Goal: Information Seeking & Learning: Learn about a topic

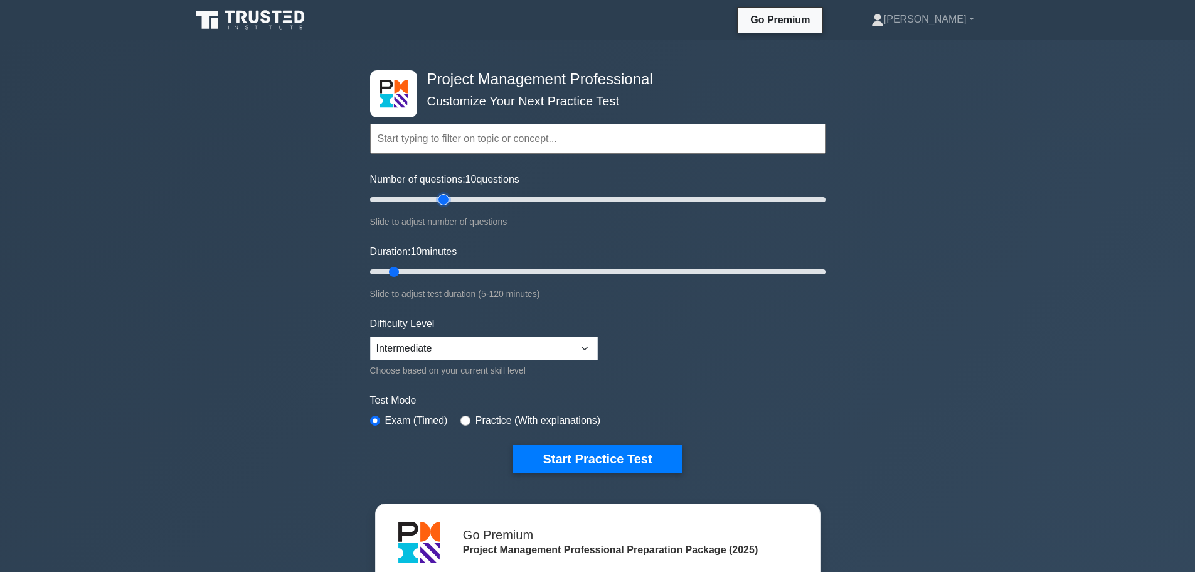
type input "35"
click at [445, 200] on input "Number of questions: 10 questions" at bounding box center [598, 199] width 456 height 15
click at [432, 268] on input "Duration: 10 minutes" at bounding box center [598, 271] width 456 height 15
click at [449, 270] on input "Duration: 20 minutes" at bounding box center [598, 271] width 456 height 15
type input "30"
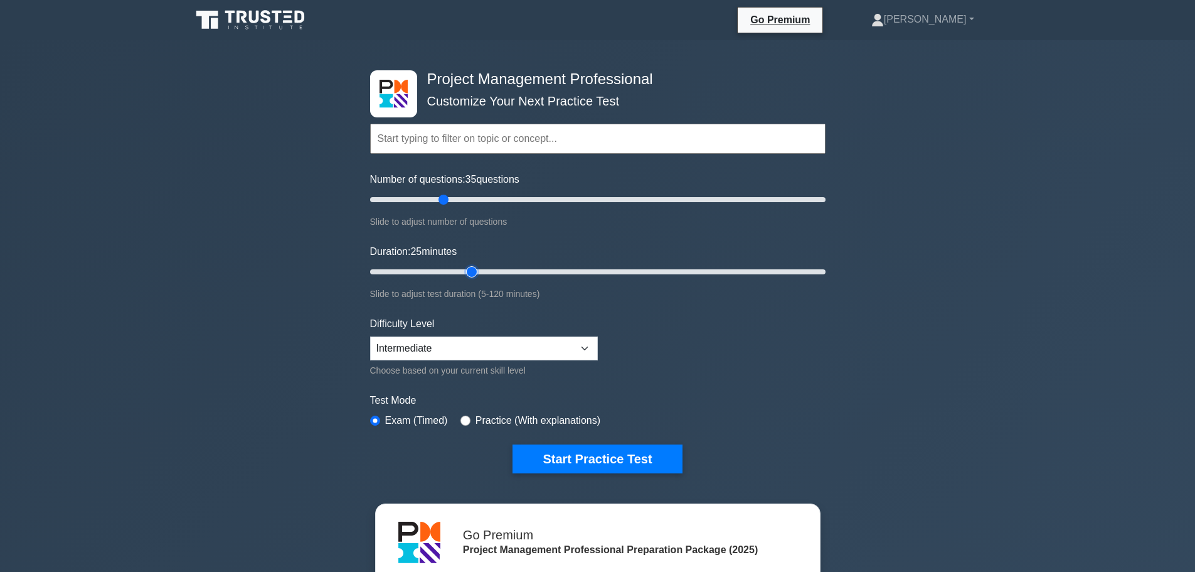
click at [464, 269] on input "Duration: 25 minutes" at bounding box center [598, 271] width 456 height 15
click at [605, 464] on button "Start Practice Test" at bounding box center [597, 458] width 169 height 29
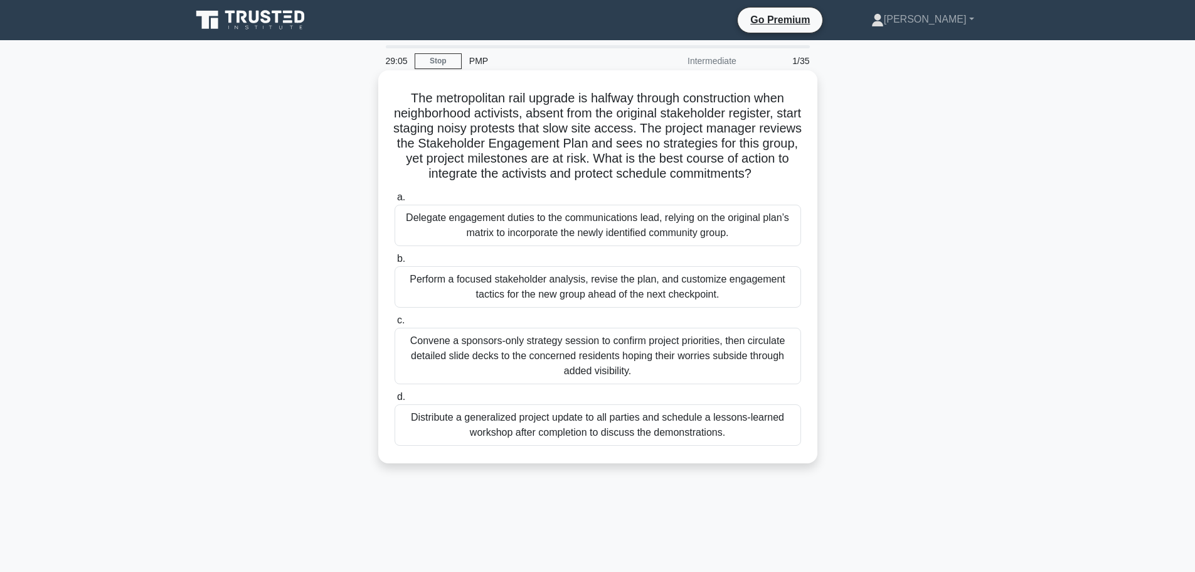
click at [526, 282] on div "Perform a focused stakeholder analysis, revise the plan, and customize engageme…" at bounding box center [598, 286] width 407 height 41
click at [395, 263] on input "b. Perform a focused stakeholder analysis, revise the plan, and customize engag…" at bounding box center [395, 259] width 0 height 8
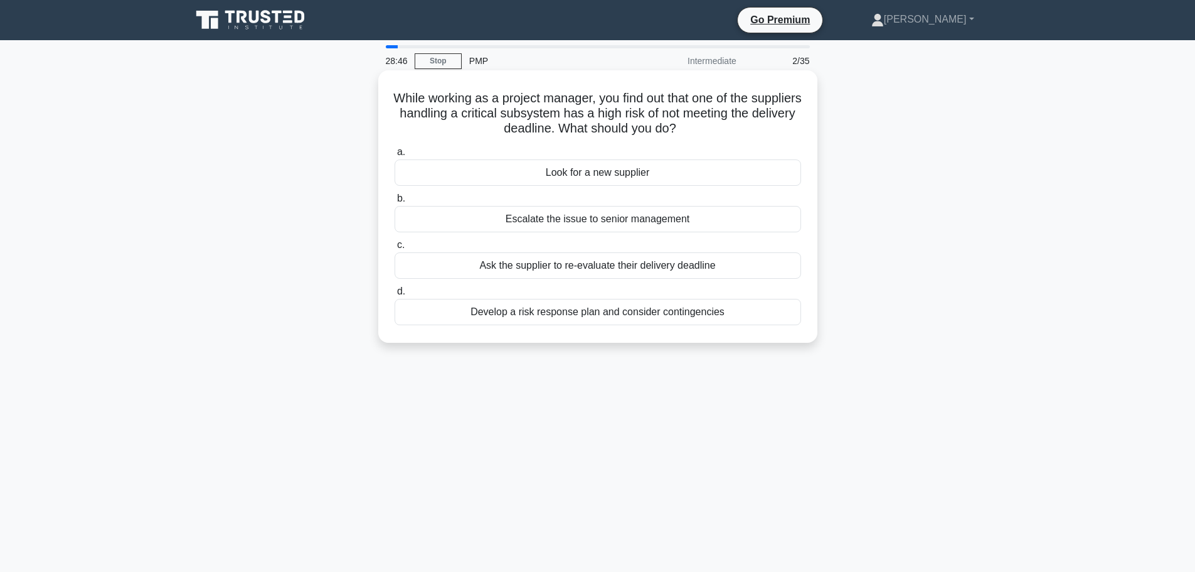
click at [556, 315] on div "Develop a risk response plan and consider contingencies" at bounding box center [598, 312] width 407 height 26
click at [395, 296] on input "d. Develop a risk response plan and consider contingencies" at bounding box center [395, 291] width 0 height 8
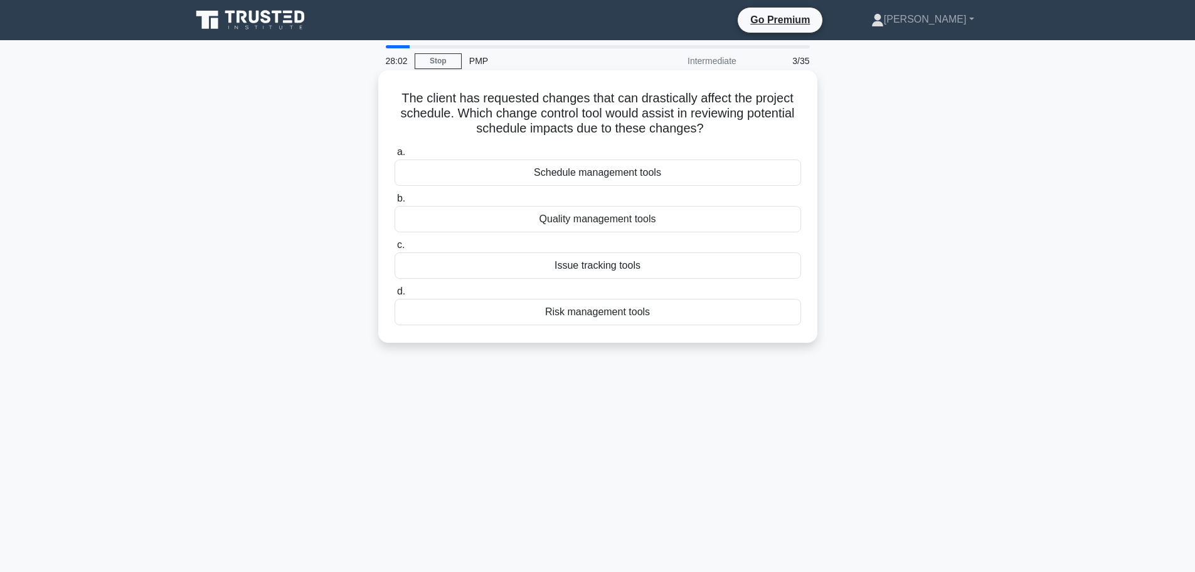
click at [628, 180] on div "Schedule management tools" at bounding box center [598, 172] width 407 height 26
click at [395, 156] on input "a. Schedule management tools" at bounding box center [395, 152] width 0 height 8
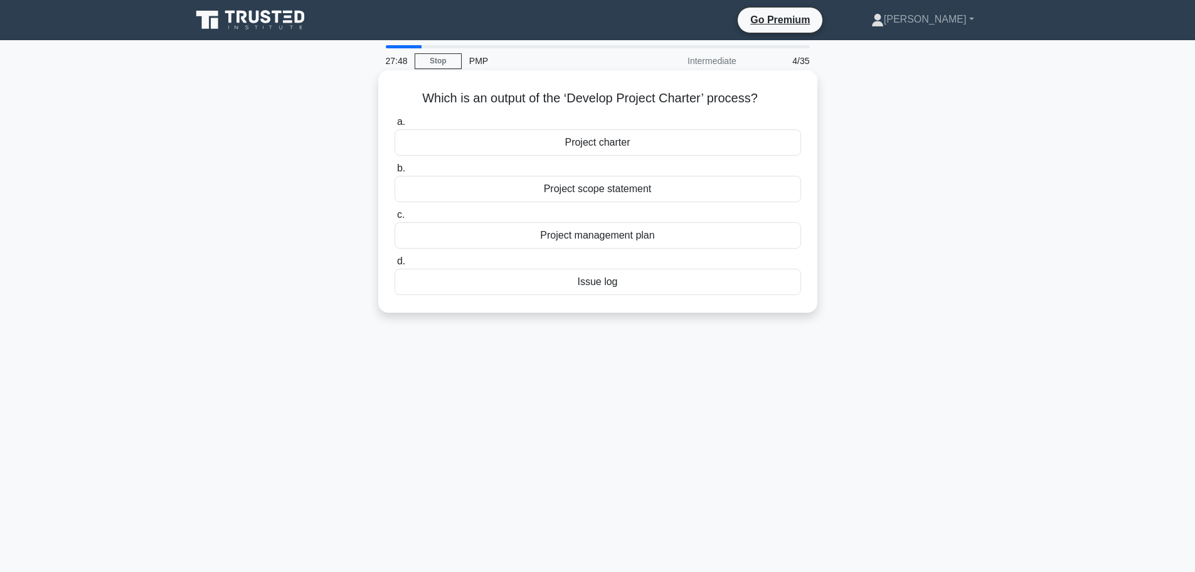
click at [634, 141] on div "Project charter" at bounding box center [598, 142] width 407 height 26
click at [395, 126] on input "a. Project charter" at bounding box center [395, 122] width 0 height 8
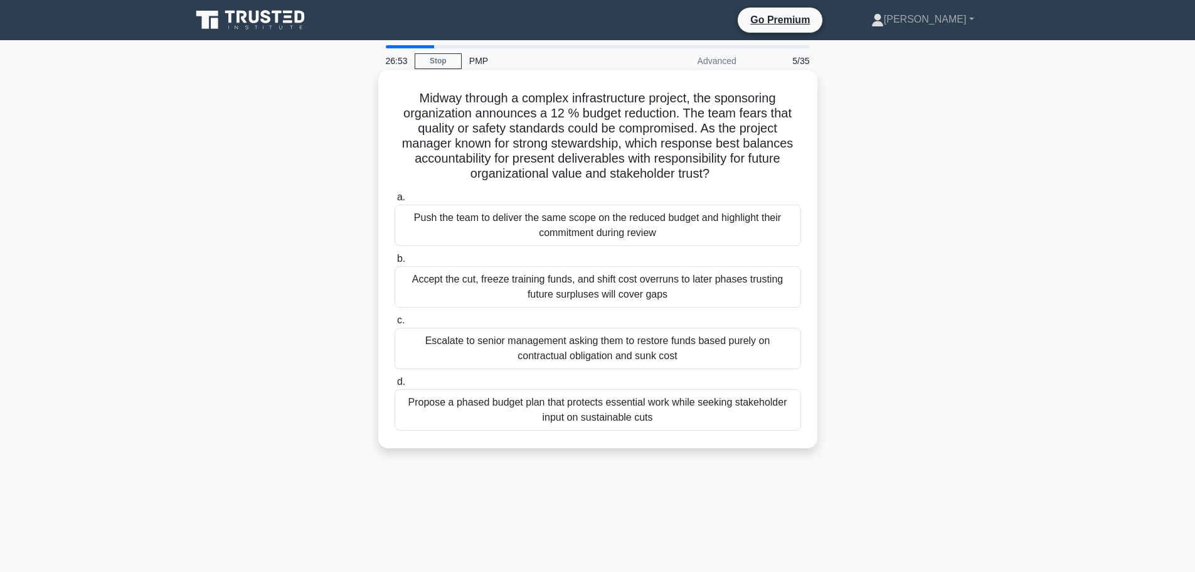
click at [540, 413] on div "Propose a phased budget plan that protects essential work while seeking stakeho…" at bounding box center [598, 409] width 407 height 41
click at [395, 386] on input "d. Propose a phased budget plan that protects essential work while seeking stak…" at bounding box center [395, 382] width 0 height 8
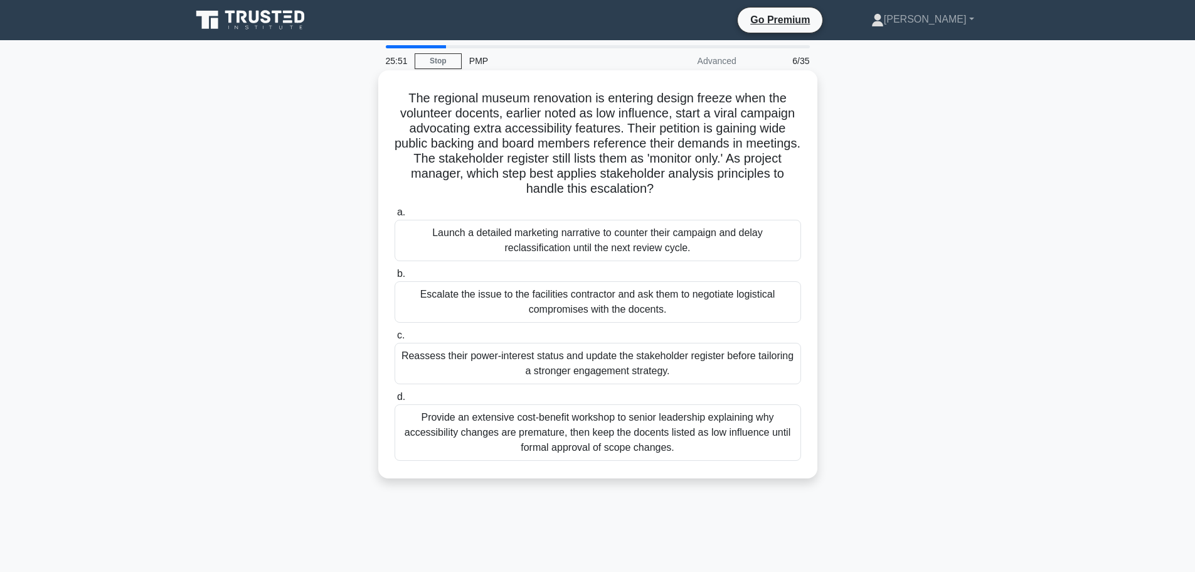
click at [517, 350] on div "Reassess their power-interest status and update the stakeholder register before…" at bounding box center [598, 363] width 407 height 41
click at [395, 339] on input "c. Reassess their power-interest status and update the stakeholder register bef…" at bounding box center [395, 335] width 0 height 8
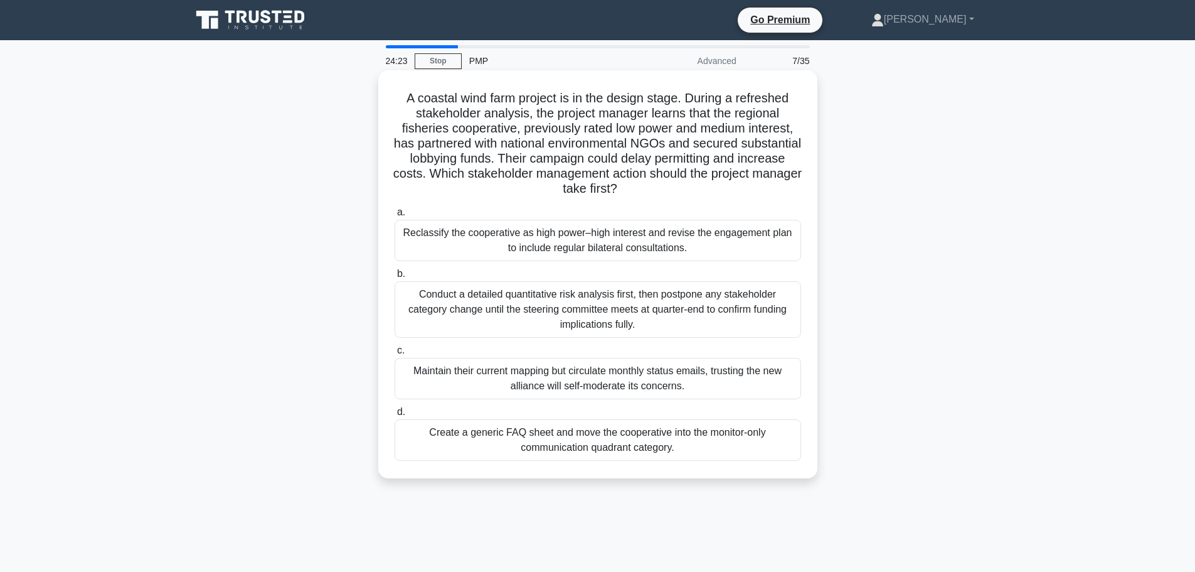
click at [712, 320] on div "Conduct a detailed quantitative risk analysis first, then postpone any stakehol…" at bounding box center [598, 309] width 407 height 56
click at [395, 278] on input "b. Conduct a detailed quantitative risk analysis first, then postpone any stake…" at bounding box center [395, 274] width 0 height 8
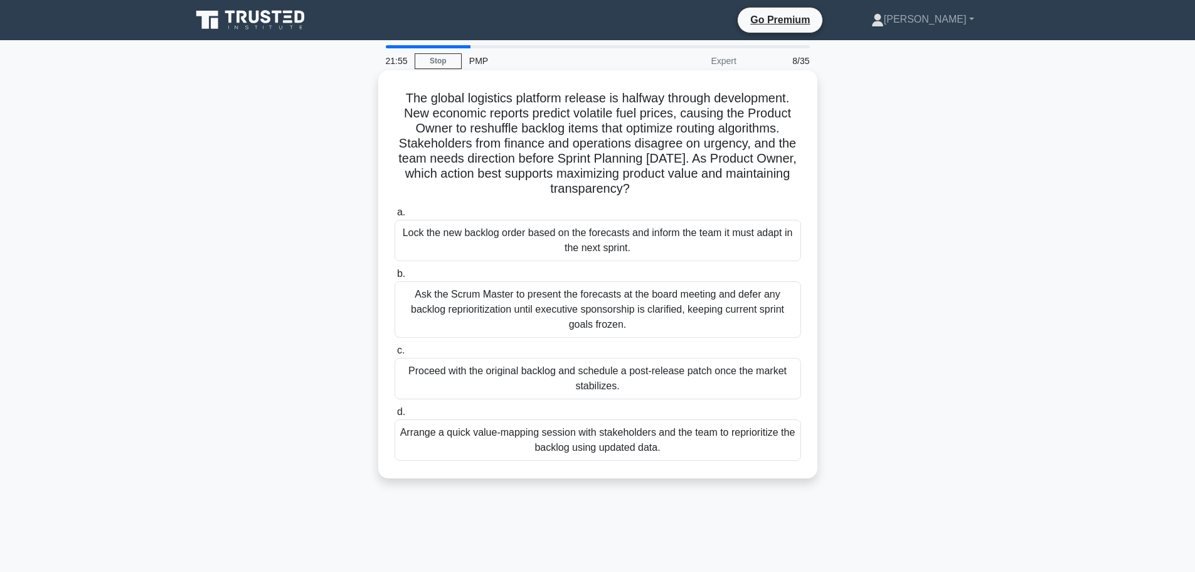
click at [577, 313] on div "Ask the Scrum Master to present the forecasts at the board meeting and defer an…" at bounding box center [598, 309] width 407 height 56
click at [395, 278] on input "b. Ask the Scrum Master to present the forecasts at the board meeting and defer…" at bounding box center [395, 274] width 0 height 8
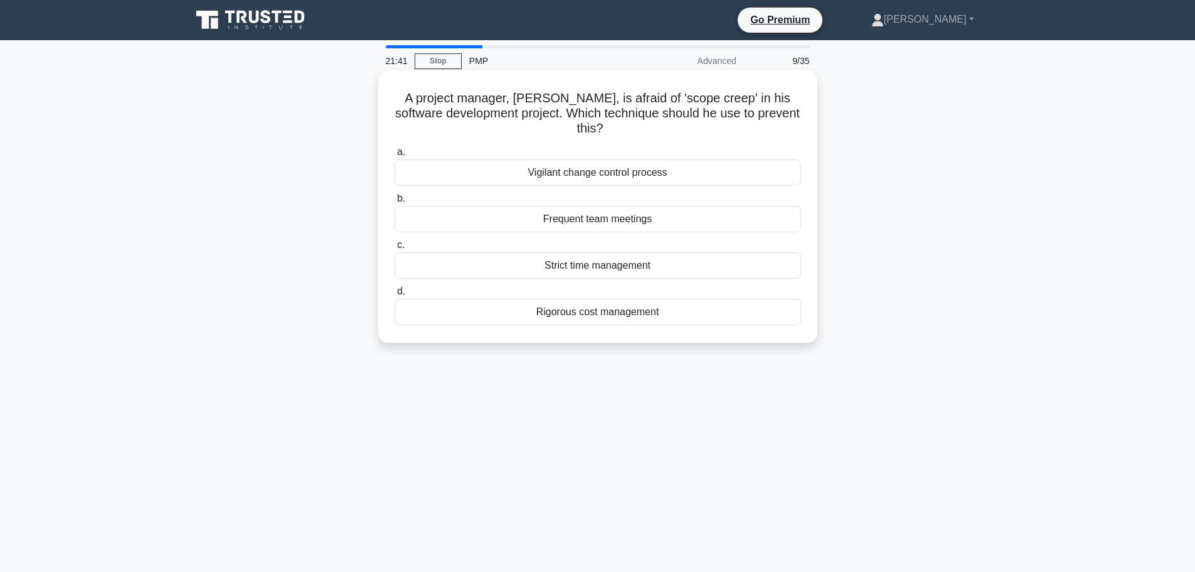
click at [625, 173] on div "Vigilant change control process" at bounding box center [598, 172] width 407 height 26
click at [395, 156] on input "a. Vigilant change control process" at bounding box center [395, 152] width 0 height 8
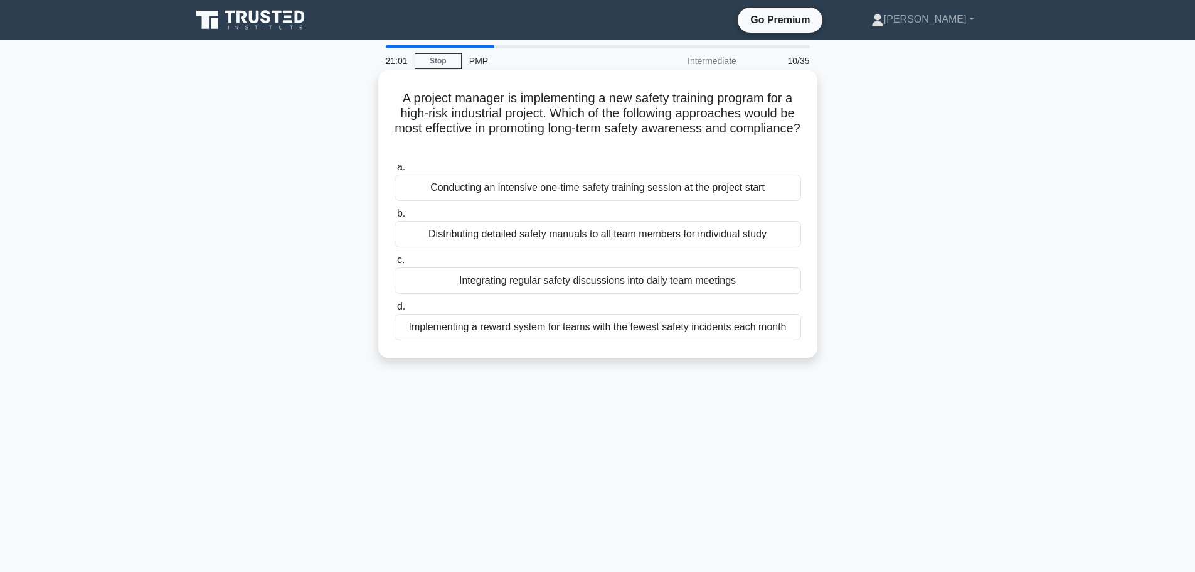
click at [637, 282] on div "Integrating regular safety discussions into daily team meetings" at bounding box center [598, 280] width 407 height 26
click at [395, 264] on input "c. Integrating regular safety discussions into daily team meetings" at bounding box center [395, 260] width 0 height 8
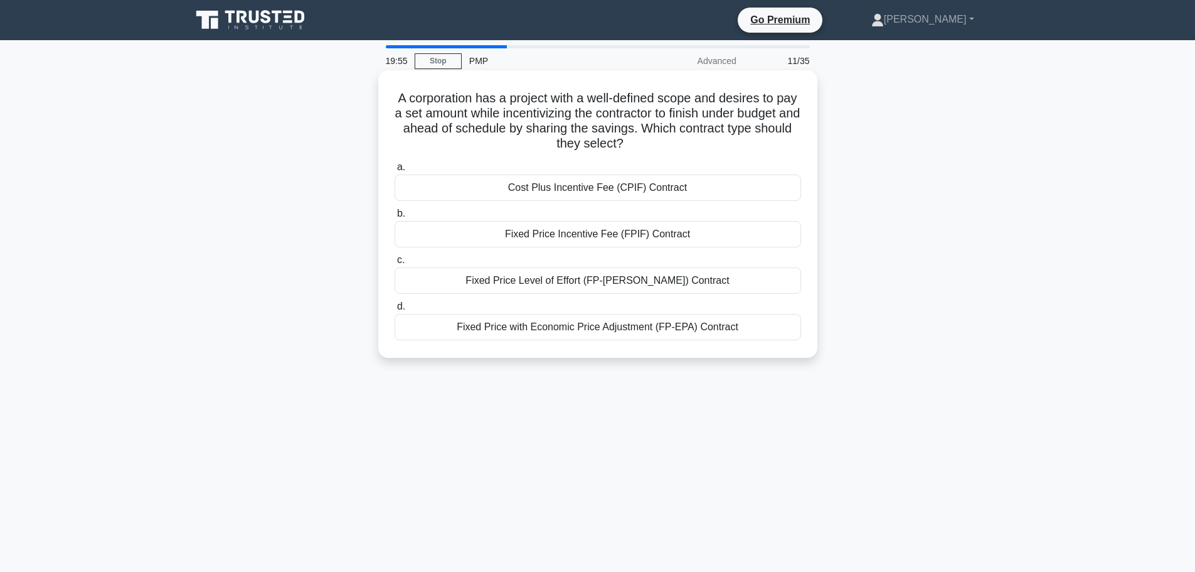
click at [595, 189] on div "Cost Plus Incentive Fee (CPIF) Contract" at bounding box center [598, 187] width 407 height 26
click at [395, 171] on input "a. Cost Plus Incentive Fee (CPIF) Contract" at bounding box center [395, 167] width 0 height 8
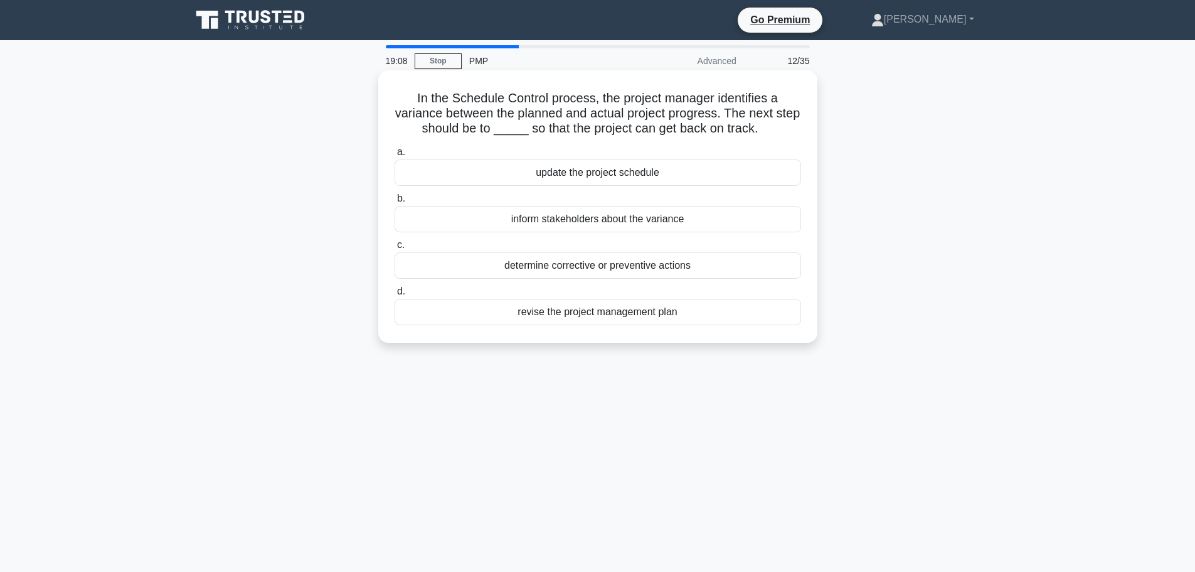
click at [653, 267] on div "determine corrective or preventive actions" at bounding box center [598, 265] width 407 height 26
click at [395, 249] on input "c. determine corrective or preventive actions" at bounding box center [395, 245] width 0 height 8
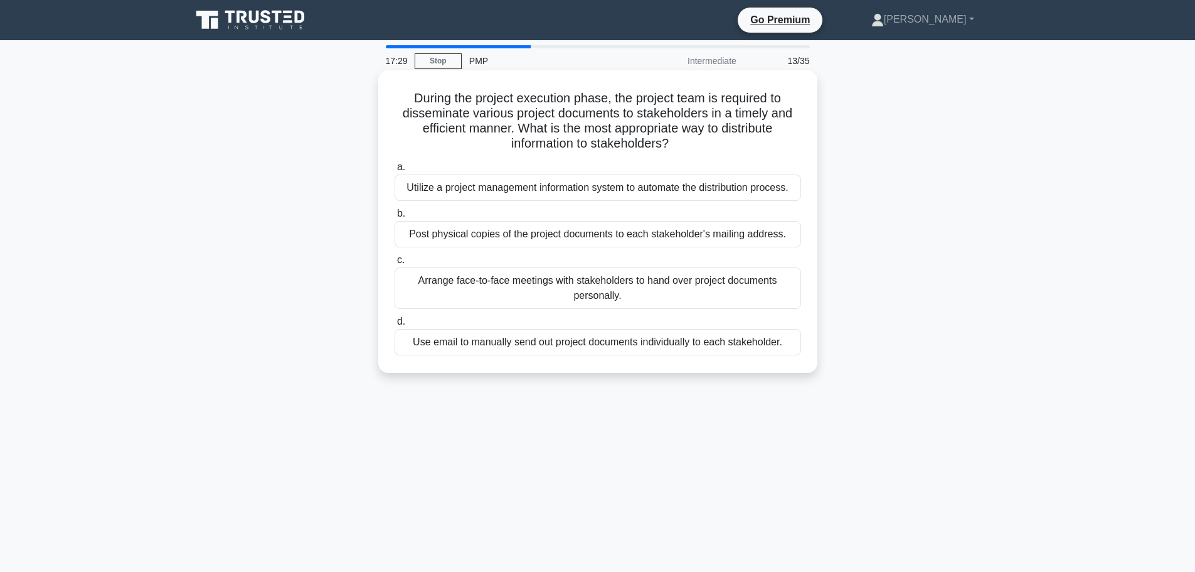
click at [485, 194] on div "Utilize a project management information system to automate the distribution pr…" at bounding box center [598, 187] width 407 height 26
click at [395, 171] on input "a. Utilize a project management information system to automate the distribution…" at bounding box center [395, 167] width 0 height 8
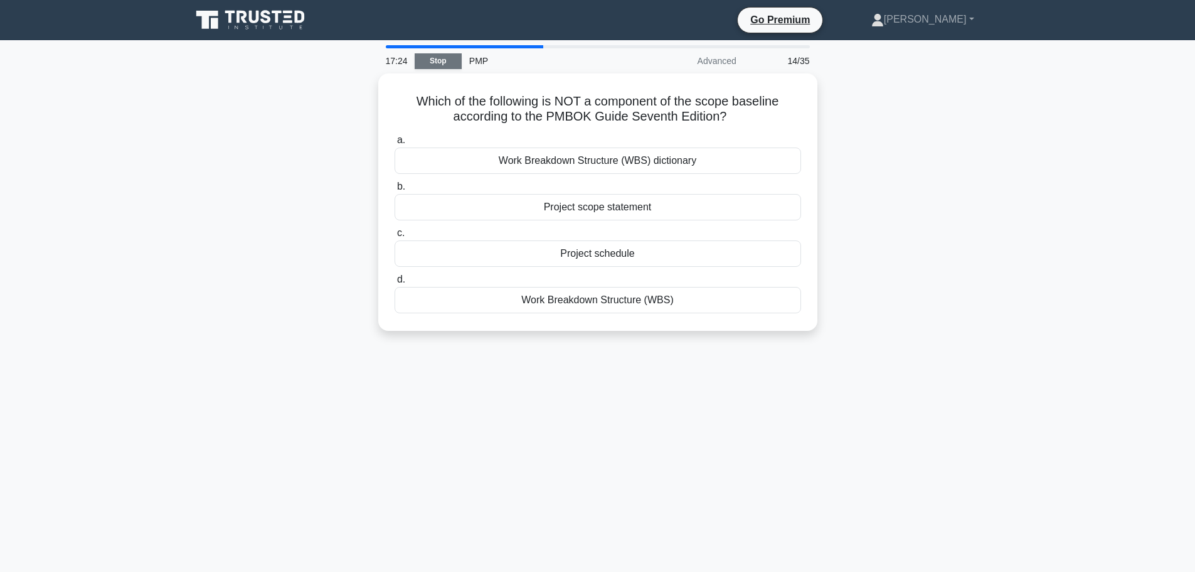
click at [442, 62] on link "Stop" at bounding box center [438, 61] width 47 height 16
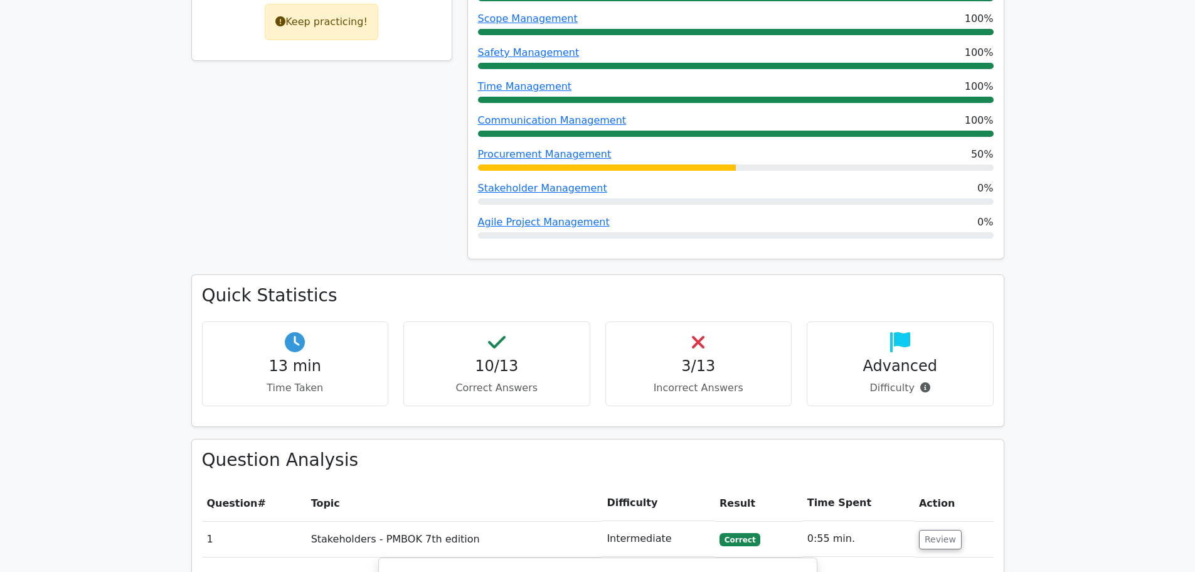
scroll to position [816, 0]
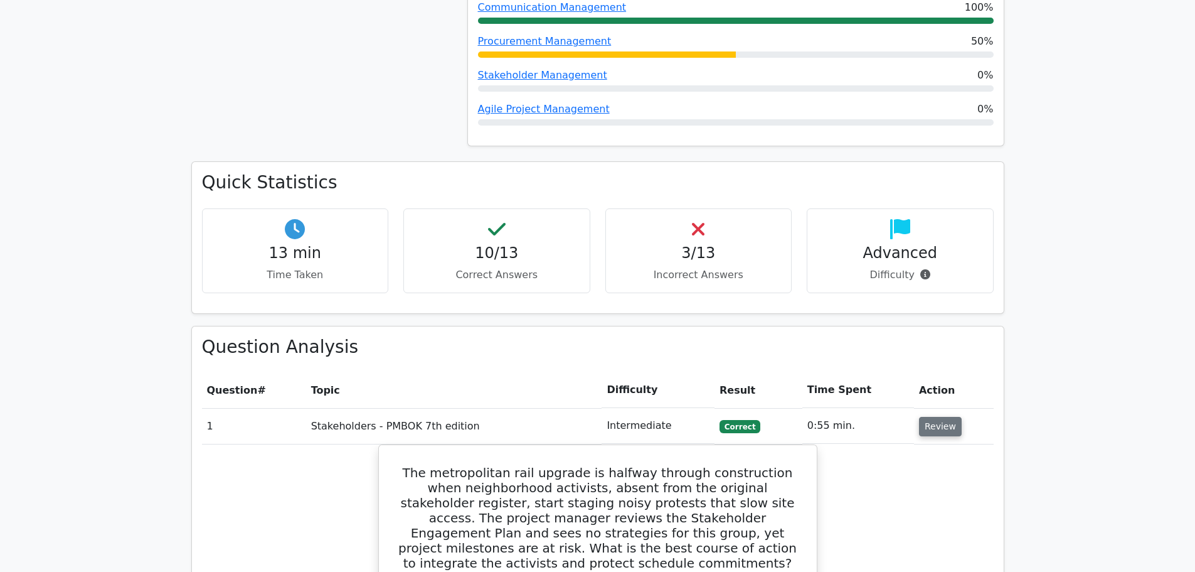
click at [935, 417] on button "Review" at bounding box center [940, 426] width 43 height 19
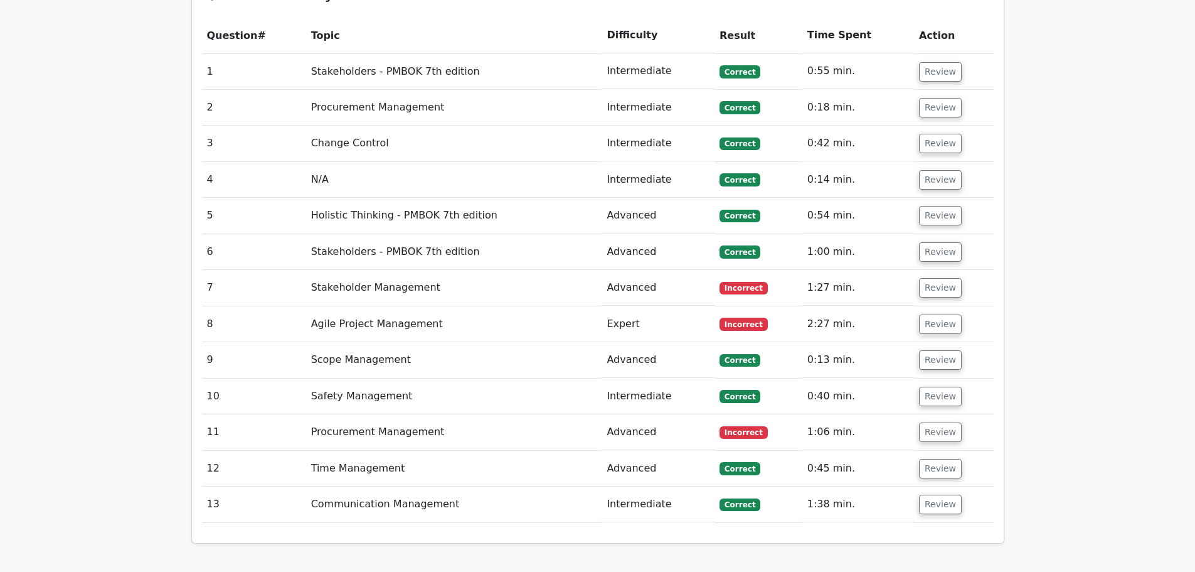
scroll to position [1192, 0]
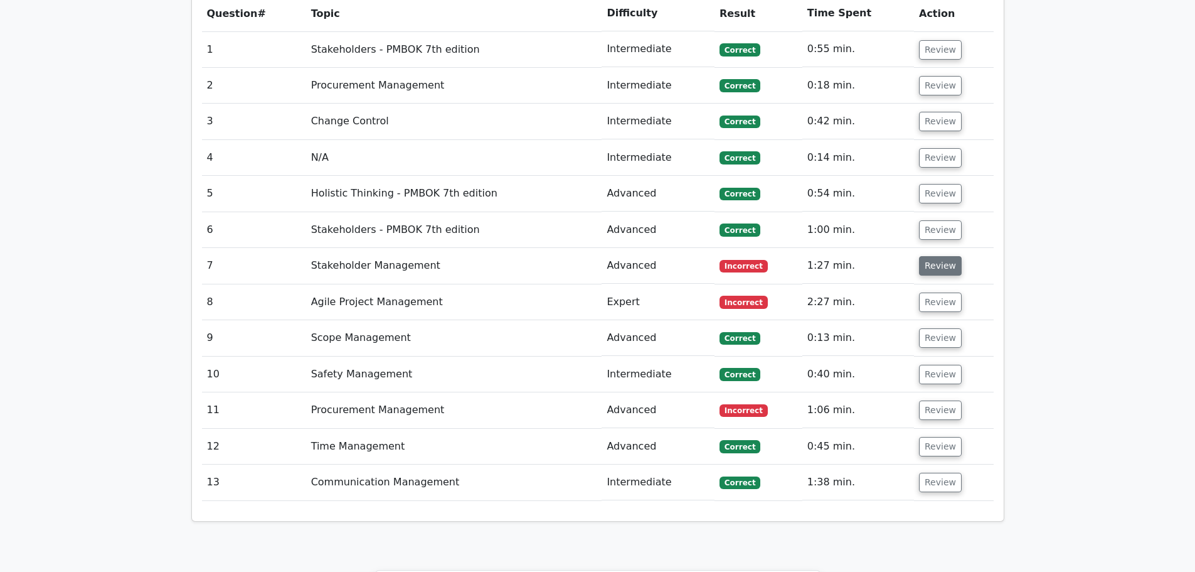
click at [935, 256] on button "Review" at bounding box center [940, 265] width 43 height 19
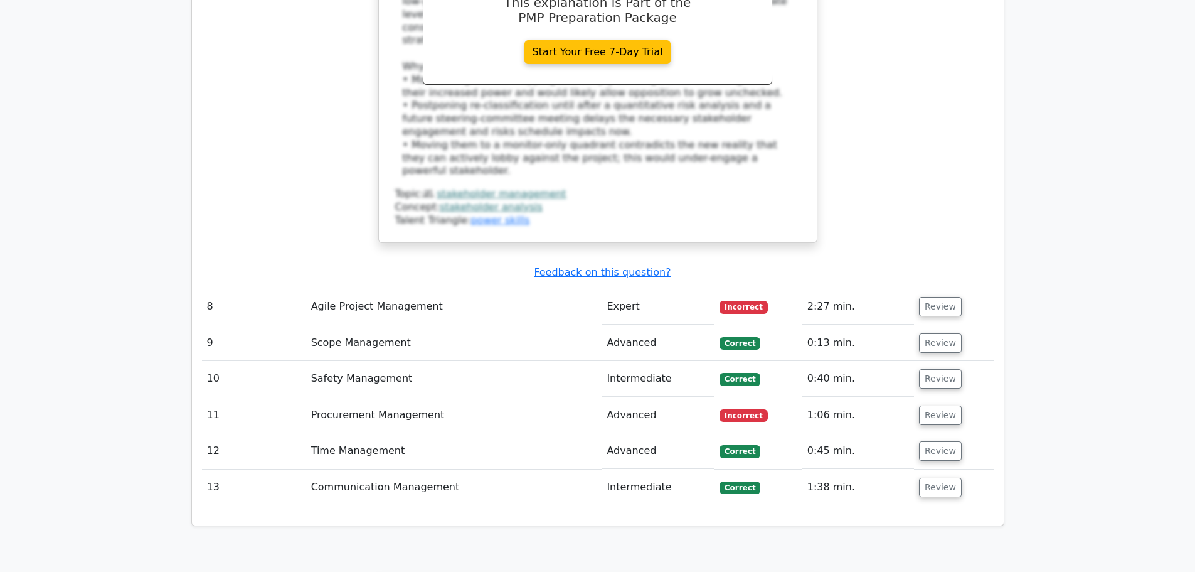
scroll to position [1945, 0]
click at [930, 296] on button "Review" at bounding box center [940, 305] width 43 height 19
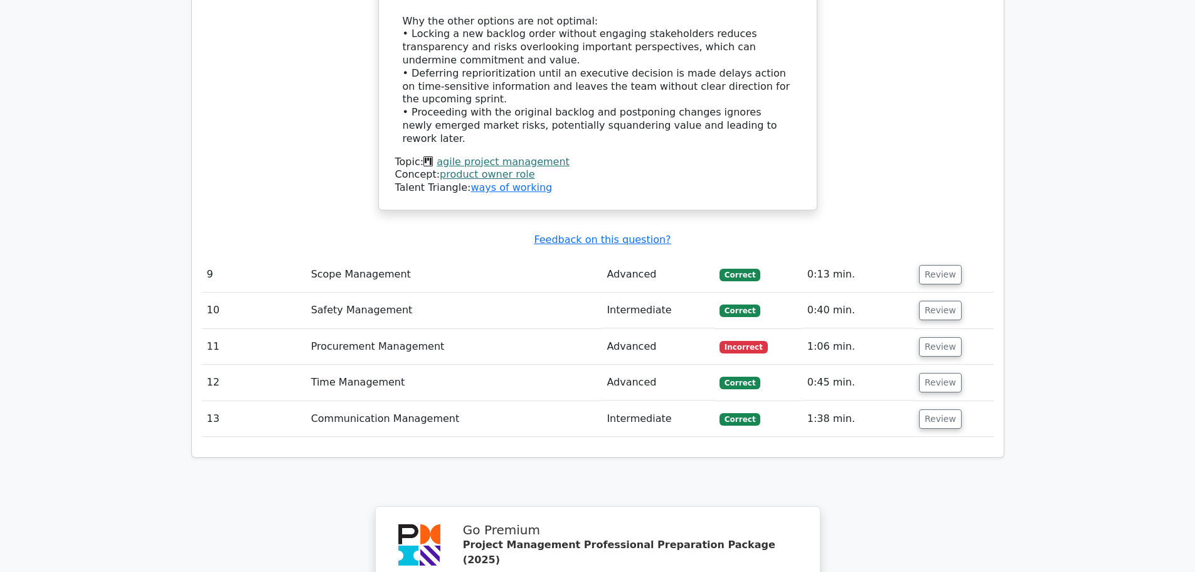
scroll to position [2823, 0]
click at [937, 336] on button "Review" at bounding box center [940, 345] width 43 height 19
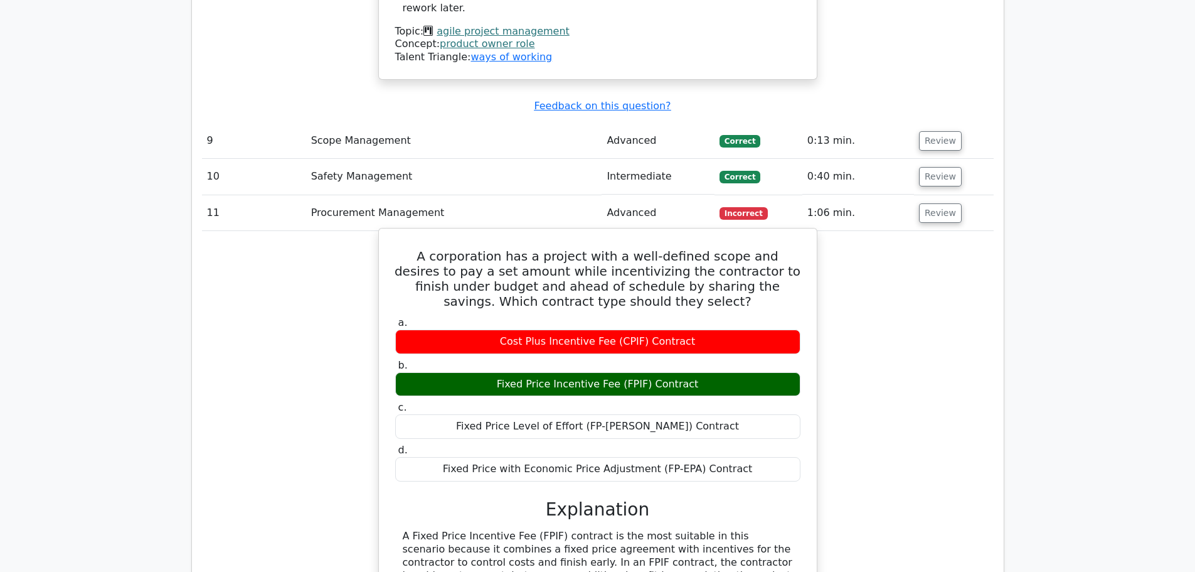
scroll to position [2949, 0]
